Goal: Task Accomplishment & Management: Manage account settings

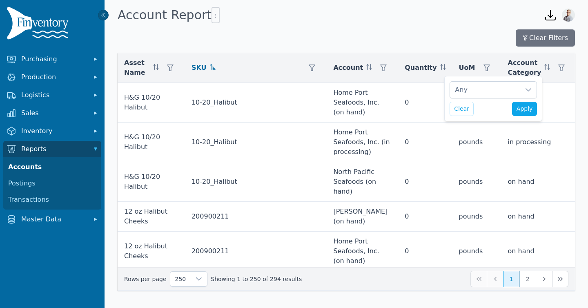
scroll to position [8, 5]
